Goal: Find specific page/section: Find specific page/section

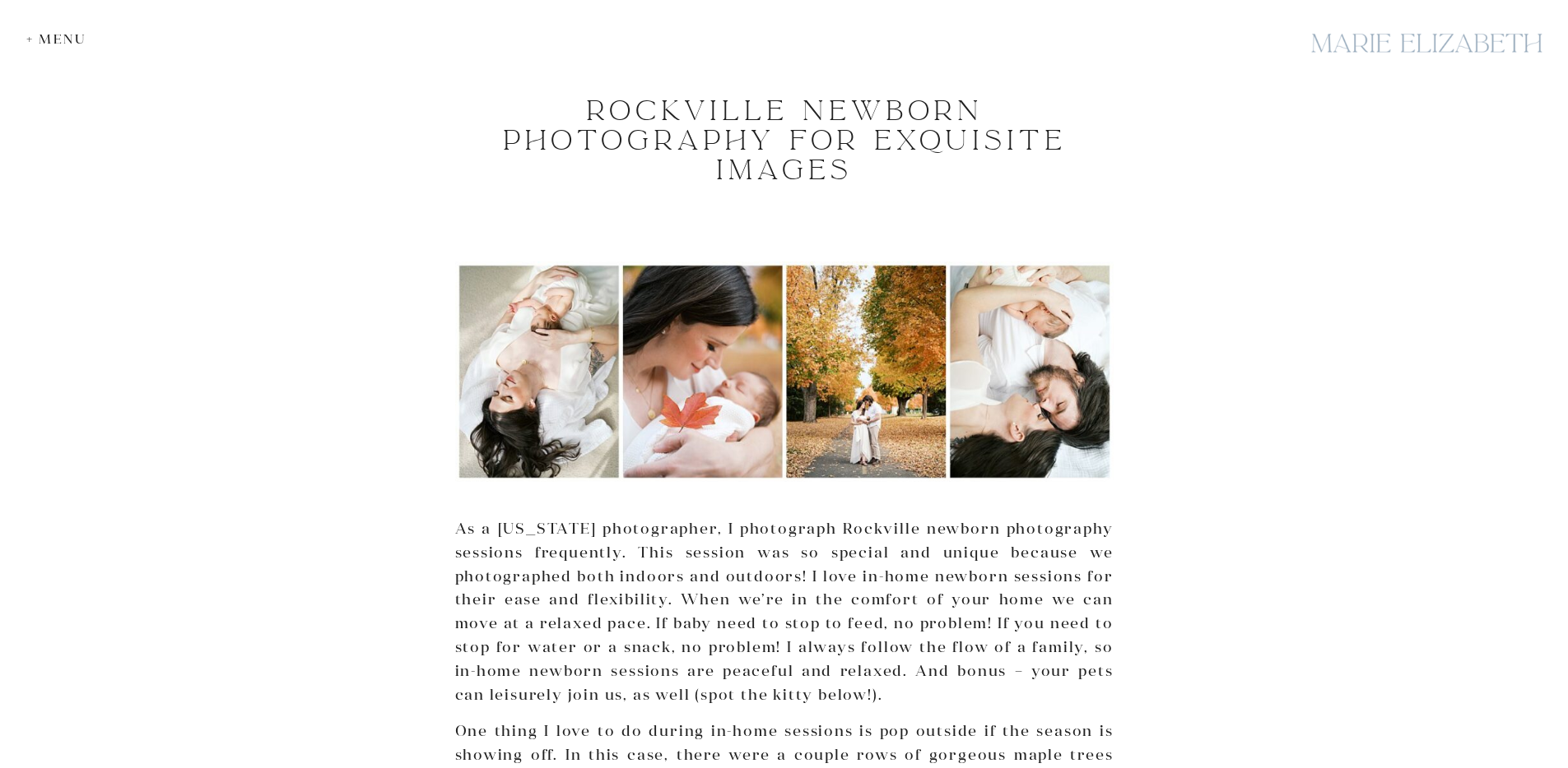
scroll to position [211, 0]
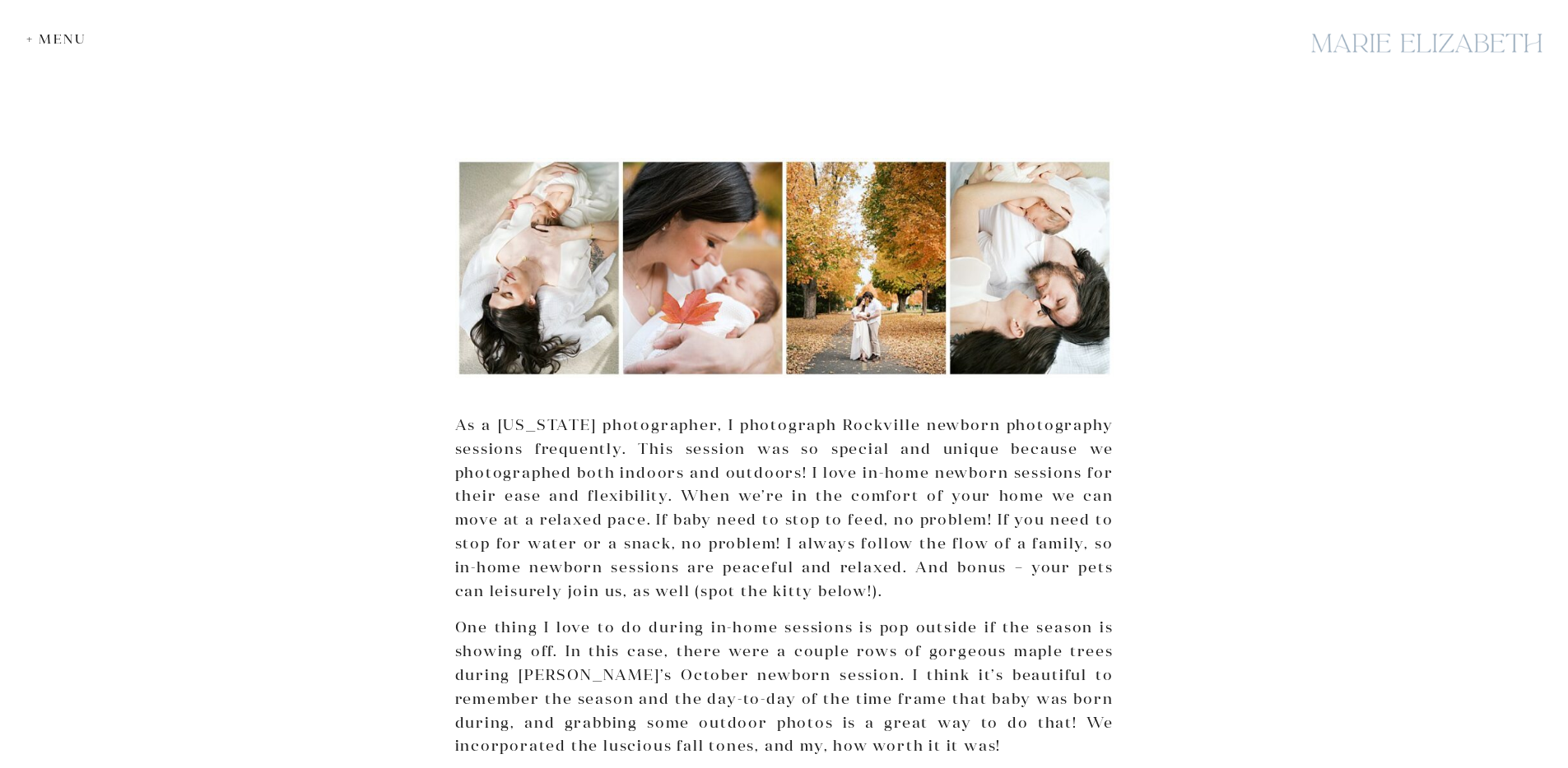
click at [42, 43] on div "+ Menu" at bounding box center [60, 39] width 69 height 16
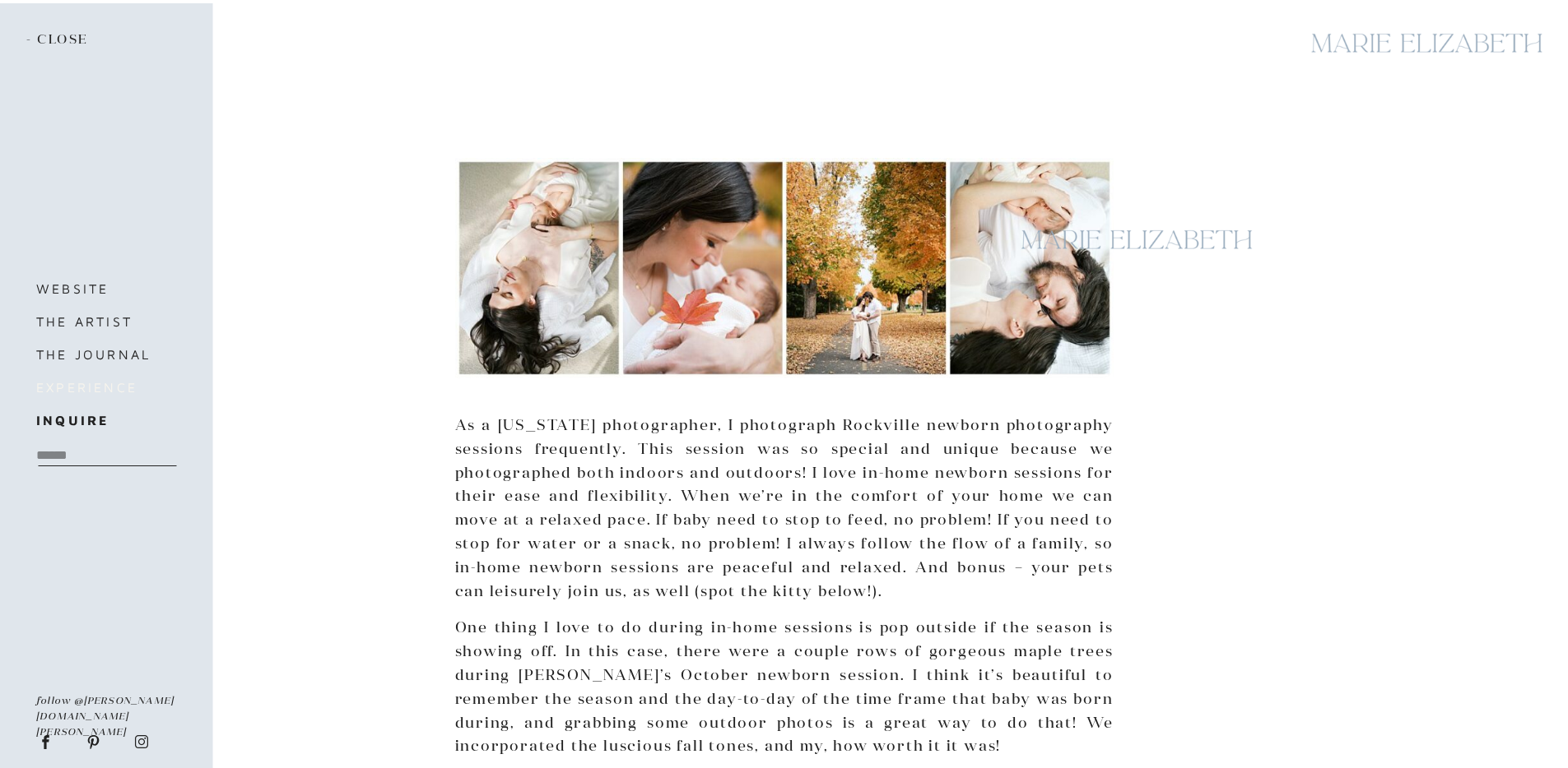
click at [108, 388] on h3 "experience" at bounding box center [115, 387] width 158 height 23
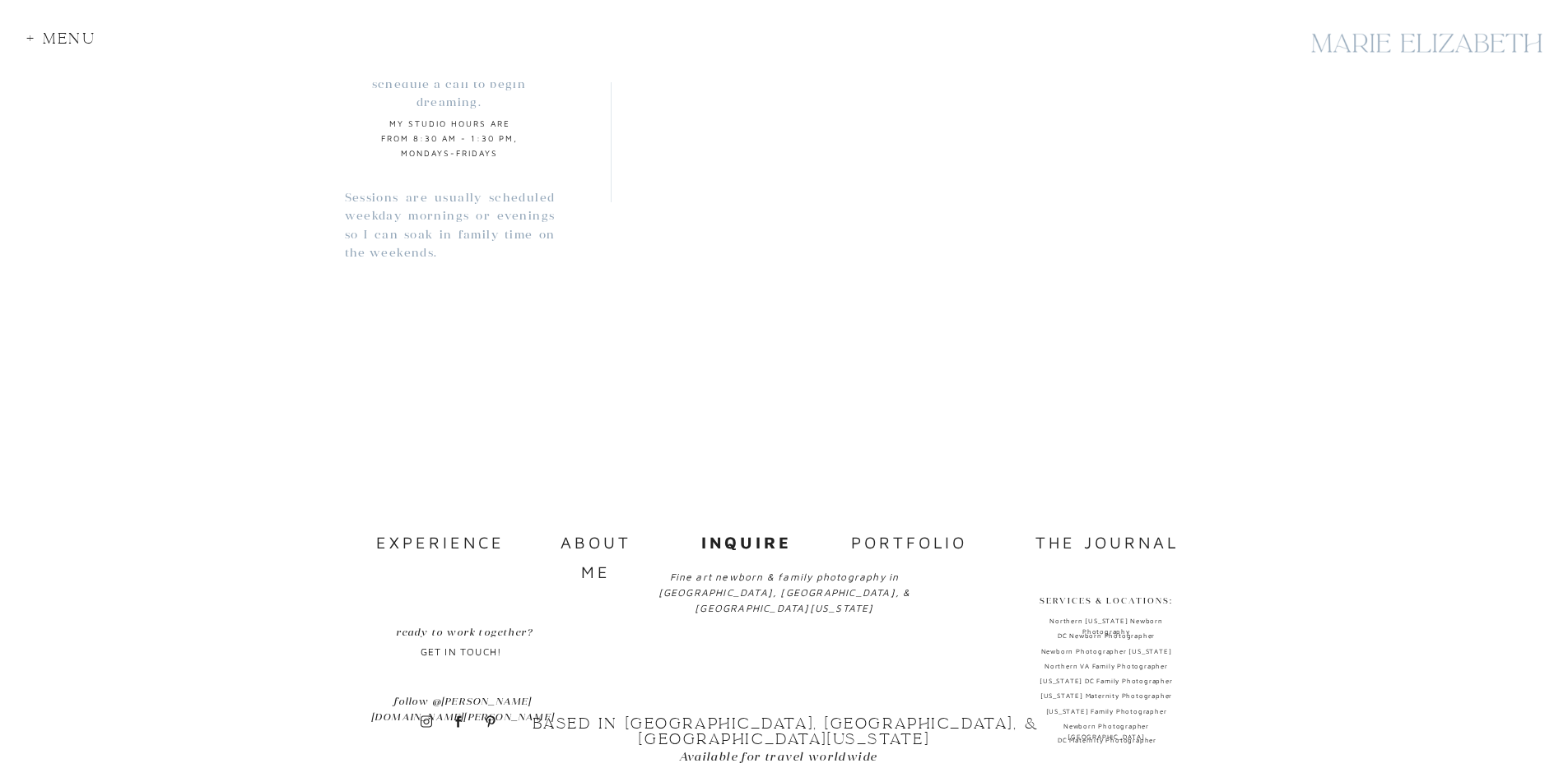
scroll to position [1528, 0]
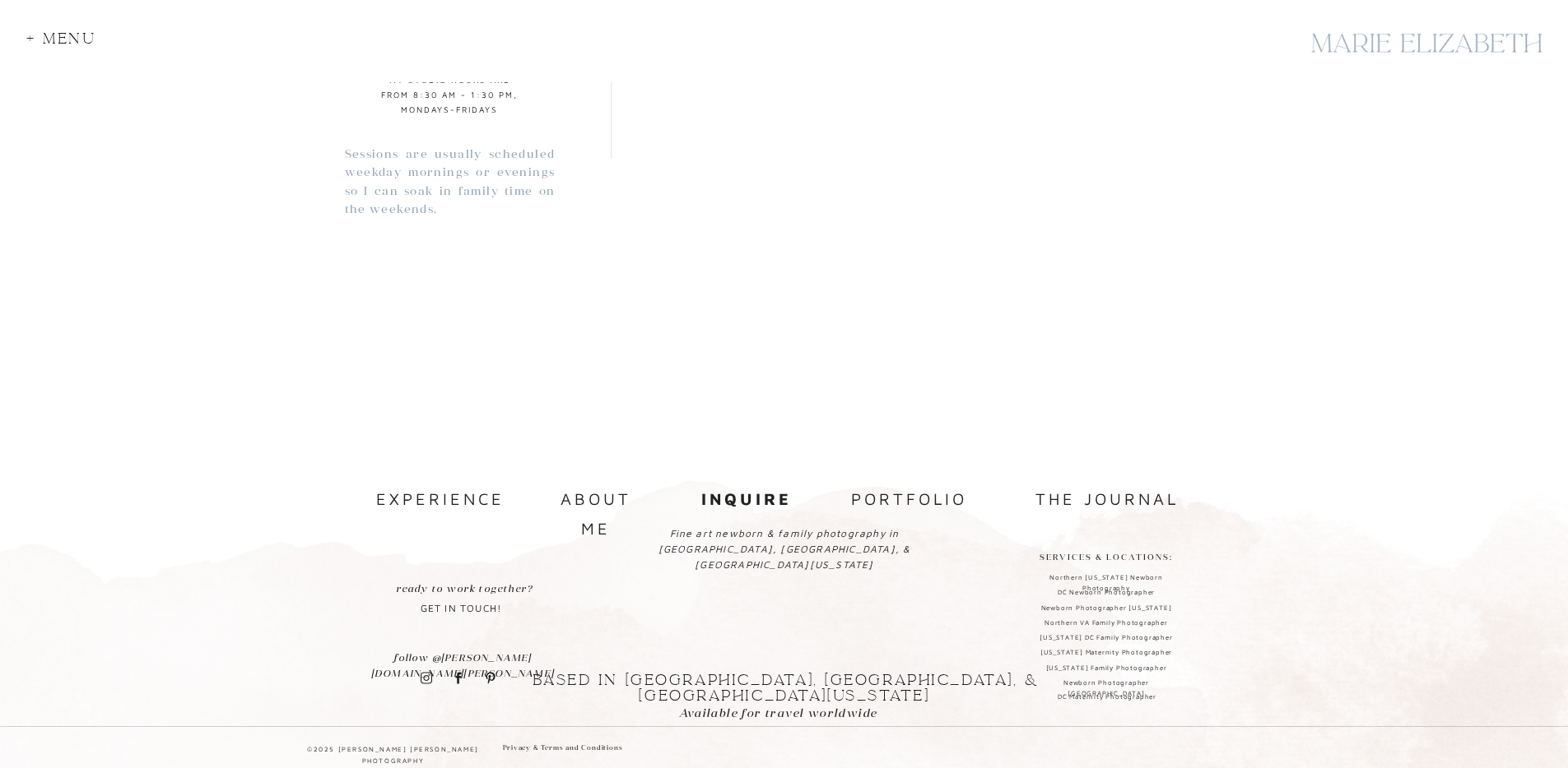
click at [469, 498] on nav "experience" at bounding box center [437, 498] width 123 height 29
